Goal: Information Seeking & Learning: Learn about a topic

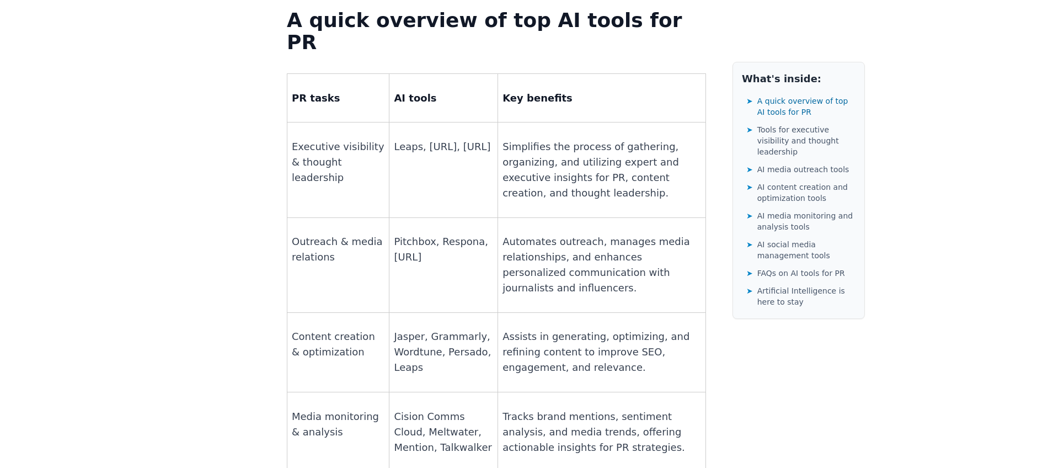
scroll to position [846, 0]
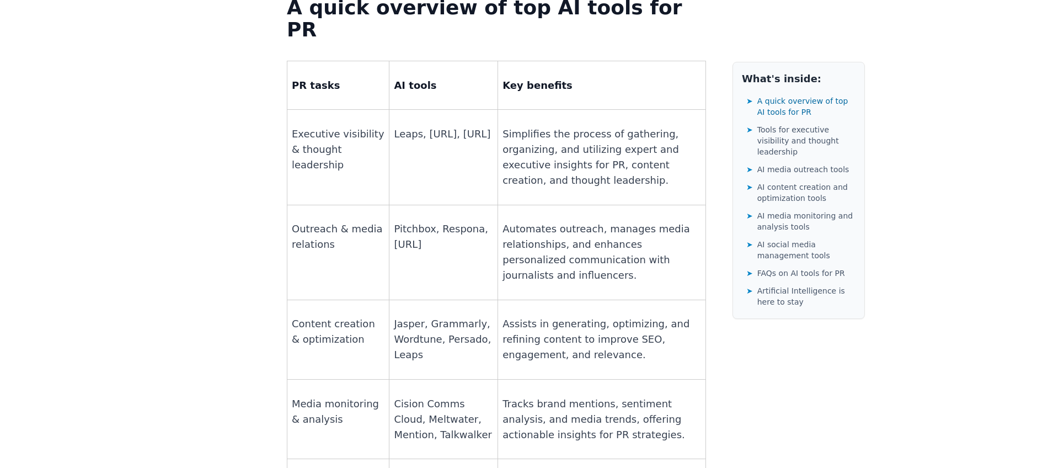
click at [368, 221] on p "Outreach & media relations" at bounding box center [338, 236] width 93 height 31
drag, startPoint x: 456, startPoint y: 158, endPoint x: 436, endPoint y: 156, distance: 20.0
click at [455, 221] on p "Pitchbox, Respona, [URL]" at bounding box center [443, 236] width 99 height 31
click at [409, 221] on p "Pitchbox, Respona, [URL]" at bounding box center [443, 236] width 99 height 31
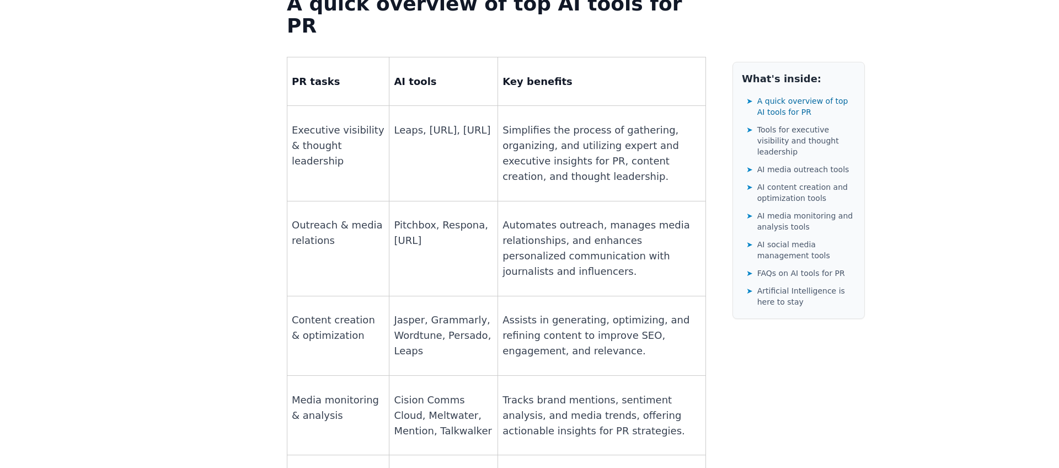
scroll to position [847, 0]
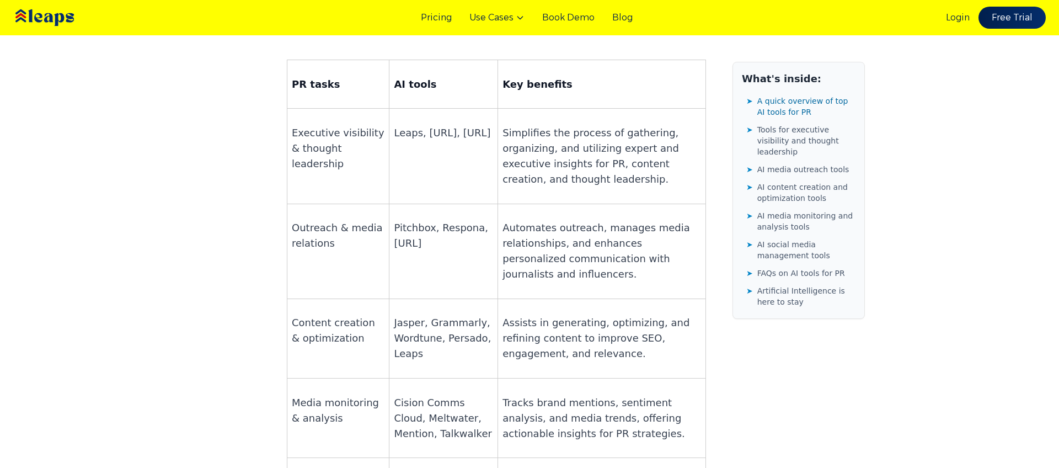
drag, startPoint x: 385, startPoint y: 140, endPoint x: 452, endPoint y: 159, distance: 70.0
click at [452, 204] on td "Pitchbox, Respona, [URL]" at bounding box center [444, 251] width 109 height 95
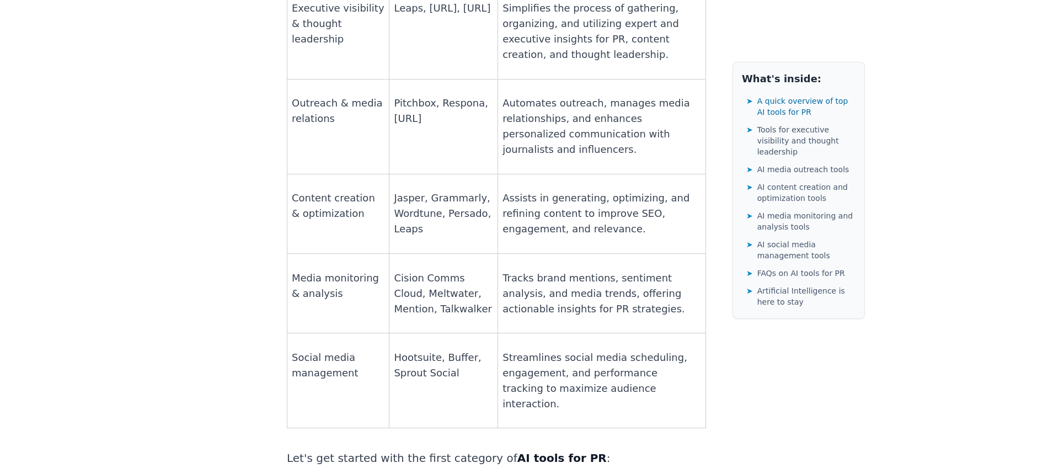
scroll to position [972, 0]
drag, startPoint x: 437, startPoint y: 201, endPoint x: 401, endPoint y: 197, distance: 36.6
click at [437, 270] on p "Cision Comms Cloud, Meltwater, Mention, Talkwalker" at bounding box center [443, 293] width 99 height 46
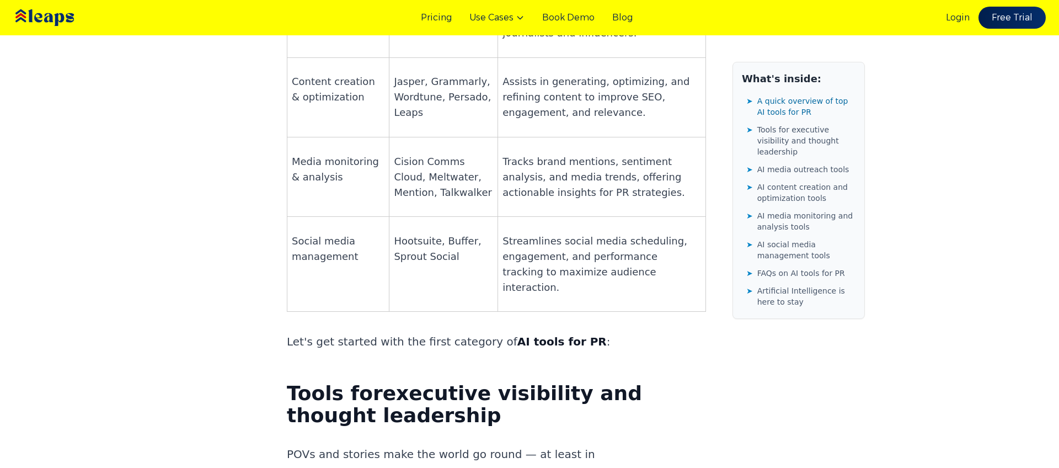
scroll to position [1049, 0]
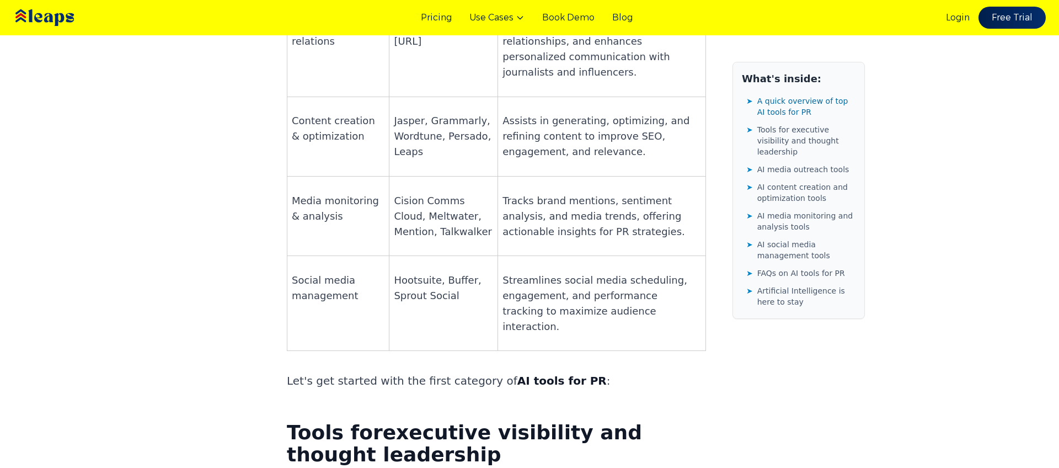
click at [413, 193] on p "Cision Comms Cloud, Meltwater, Mention, Talkwalker" at bounding box center [443, 216] width 99 height 46
click at [390, 176] on td "Cision Comms Cloud, Meltwater, Mention, Talkwalker" at bounding box center [444, 215] width 109 height 79
click at [394, 193] on p "Cision Comms Cloud, Meltwater, Mention, Talkwalker" at bounding box center [443, 216] width 99 height 46
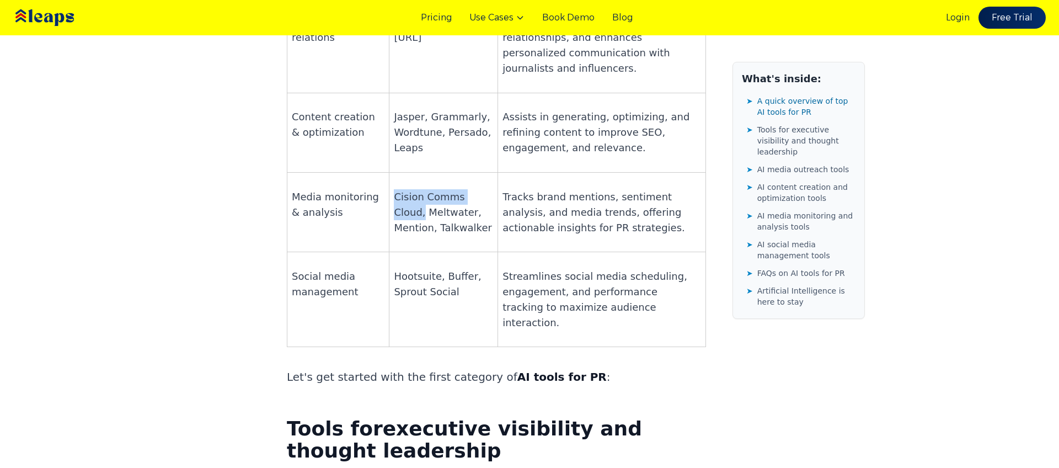
scroll to position [1052, 0]
drag, startPoint x: 391, startPoint y: 112, endPoint x: 480, endPoint y: 108, distance: 88.9
click at [480, 190] on p "Cision Comms Cloud, Meltwater, Mention, Talkwalker" at bounding box center [443, 213] width 99 height 46
copy p "Cision Comms Cloud"
